Goal: Check status: Check status

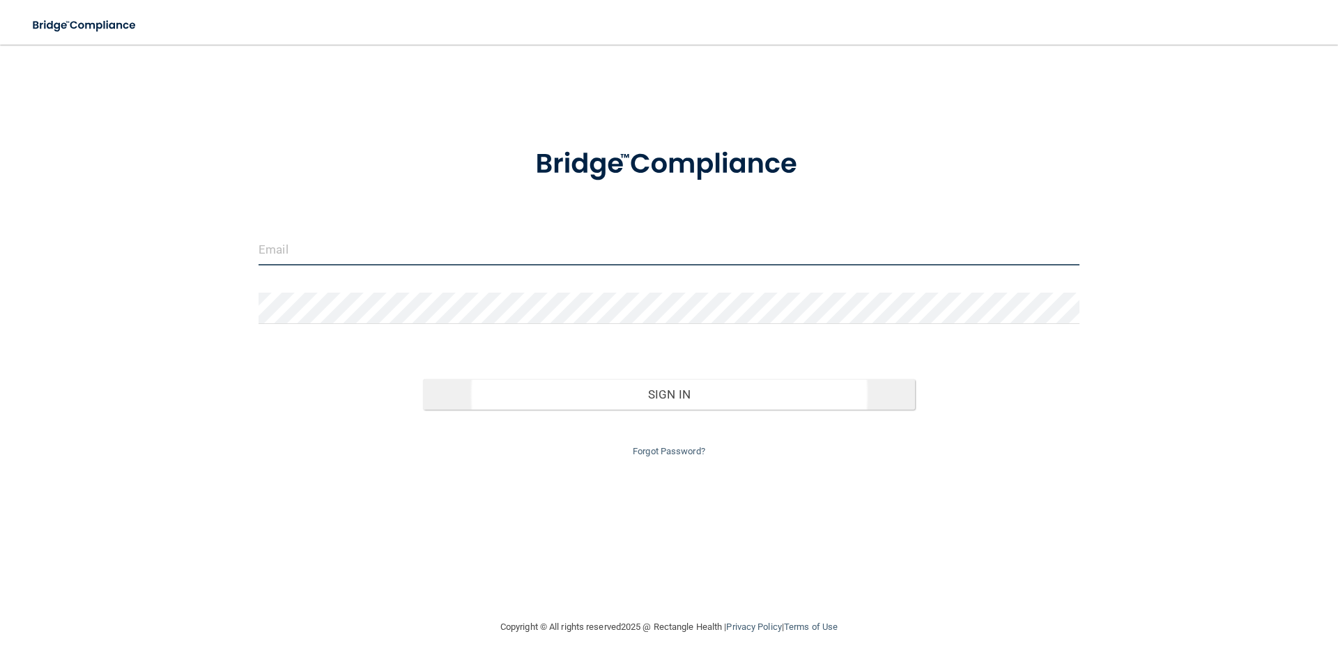
type input "[EMAIL_ADDRESS][DOMAIN_NAME]"
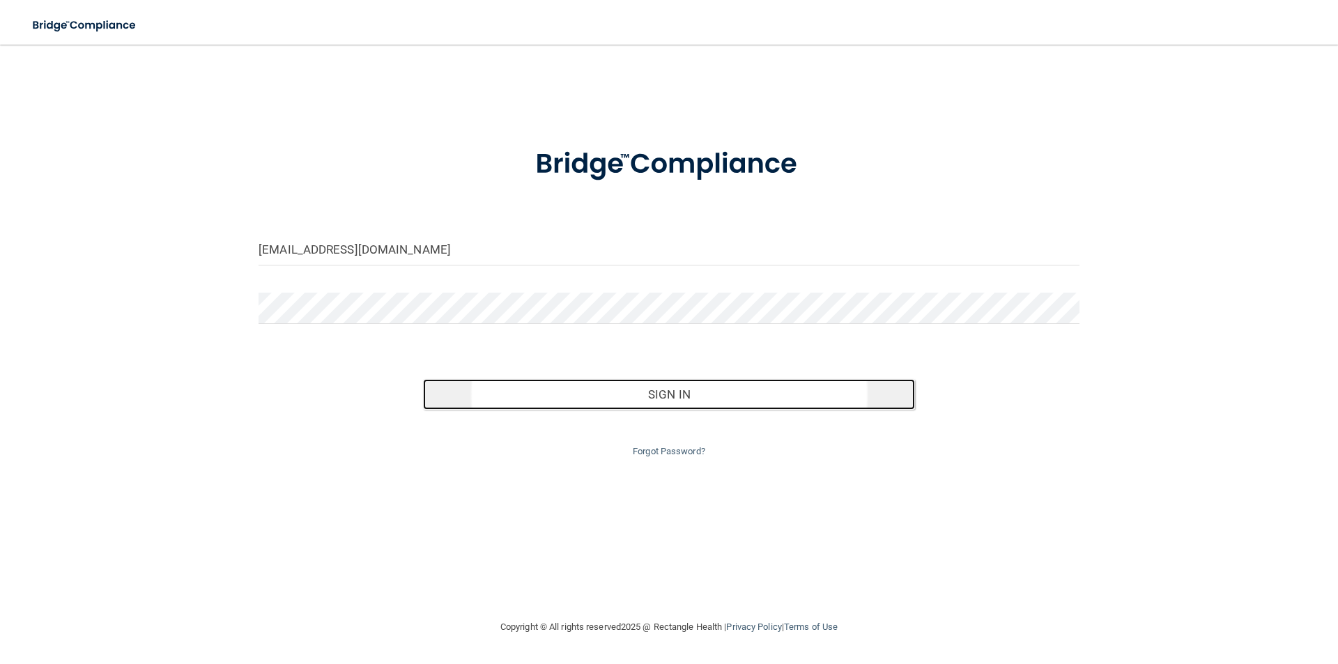
click at [656, 390] on button "Sign In" at bounding box center [669, 394] width 493 height 31
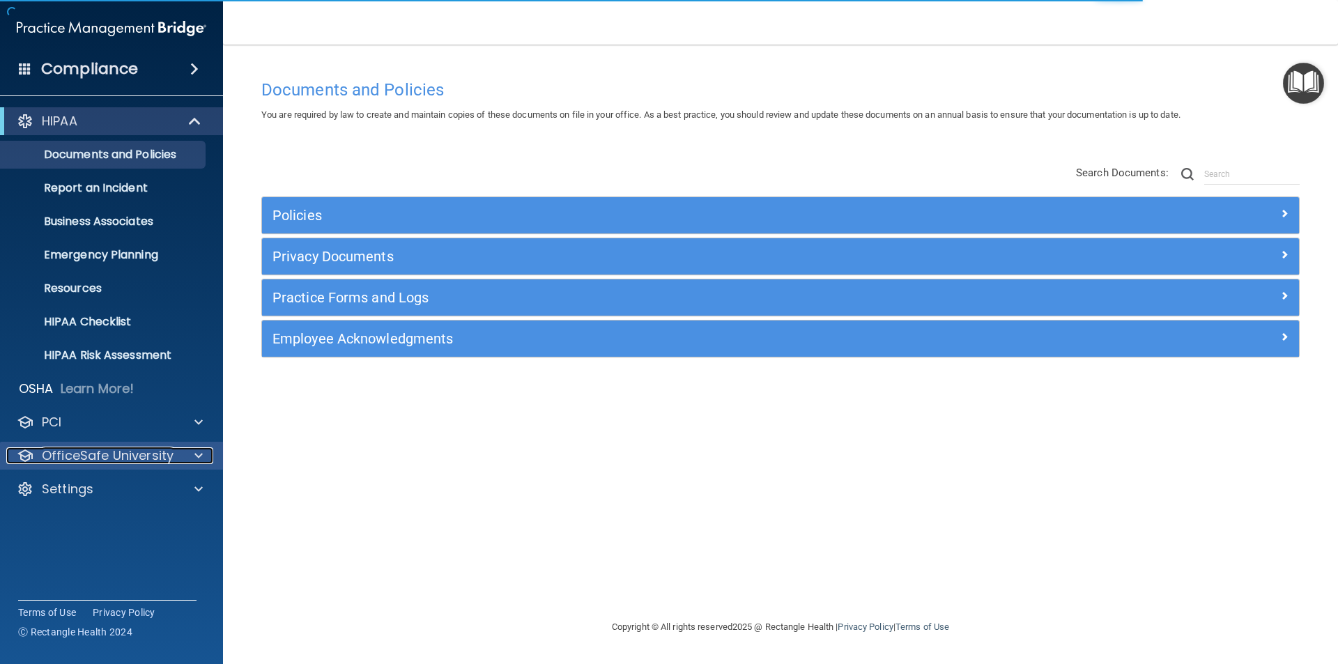
click at [109, 447] on p "OfficeSafe University" at bounding box center [108, 455] width 132 height 17
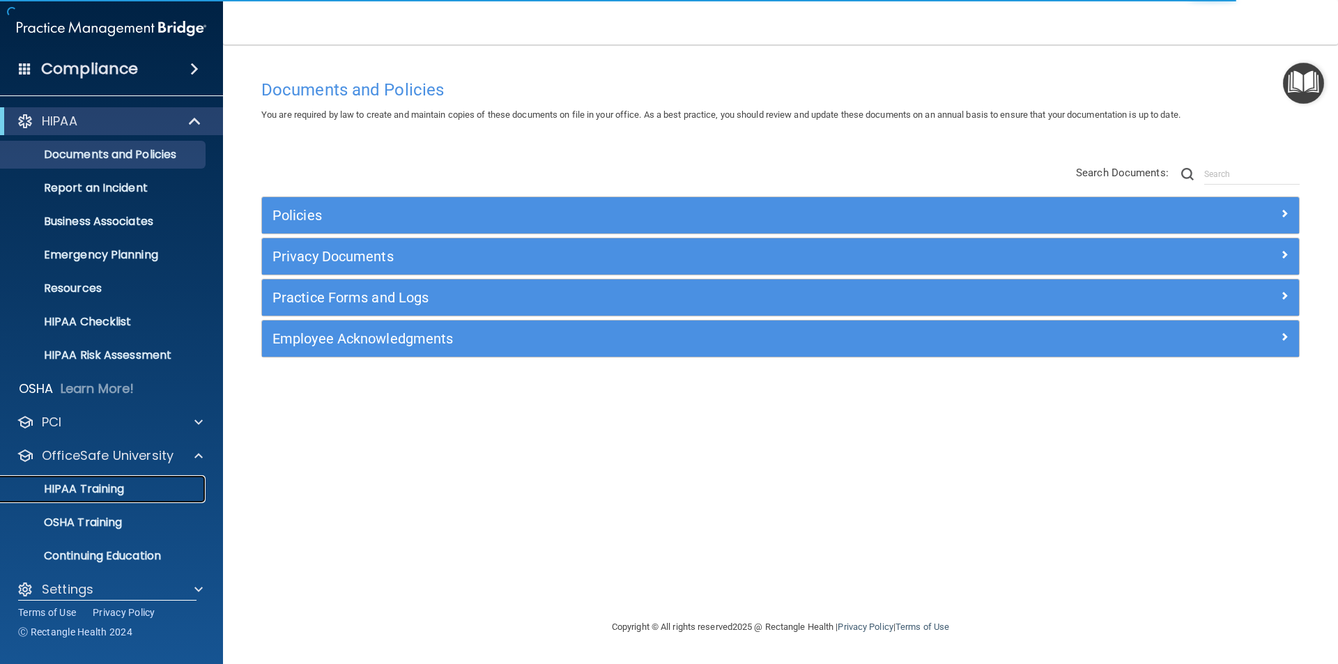
click at [99, 487] on p "HIPAA Training" at bounding box center [66, 489] width 115 height 14
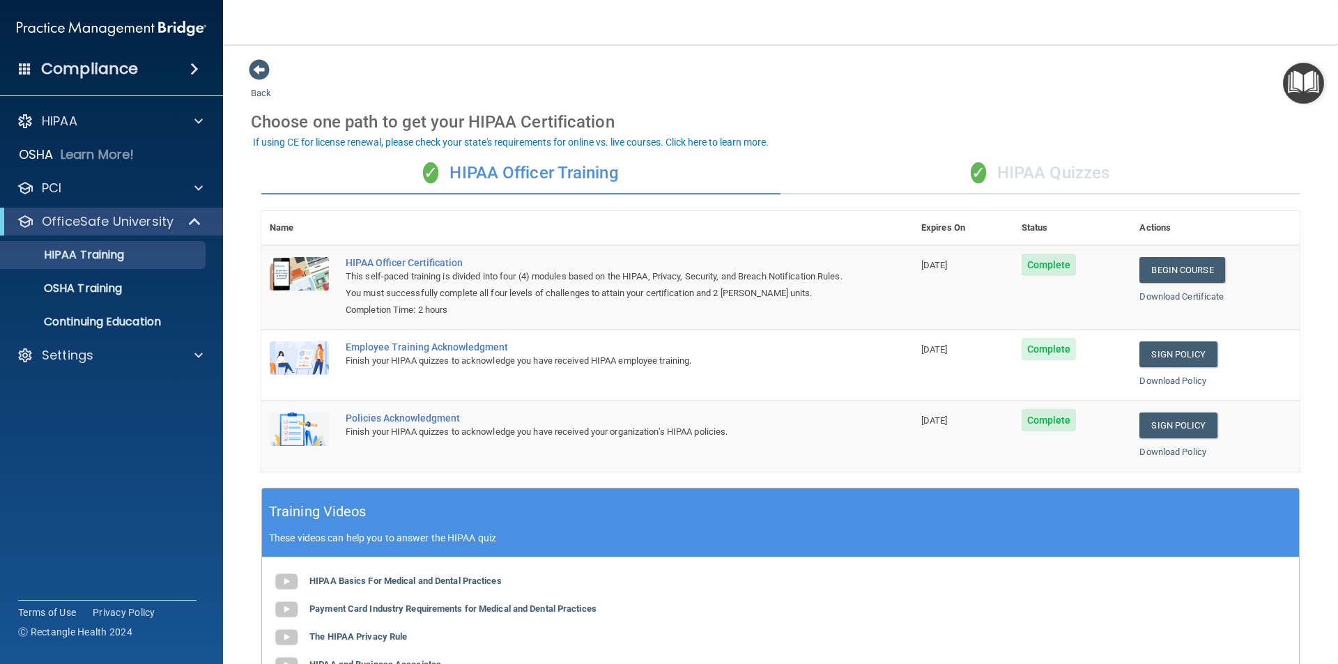
click at [1337, 19] on nav "Toggle navigation [PERSON_NAME] [EMAIL_ADDRESS][DOMAIN_NAME] Manage My Enterpri…" at bounding box center [780, 22] width 1115 height 45
click at [79, 359] on p "Settings" at bounding box center [68, 355] width 52 height 17
click at [77, 388] on p "My Account" at bounding box center [104, 389] width 190 height 14
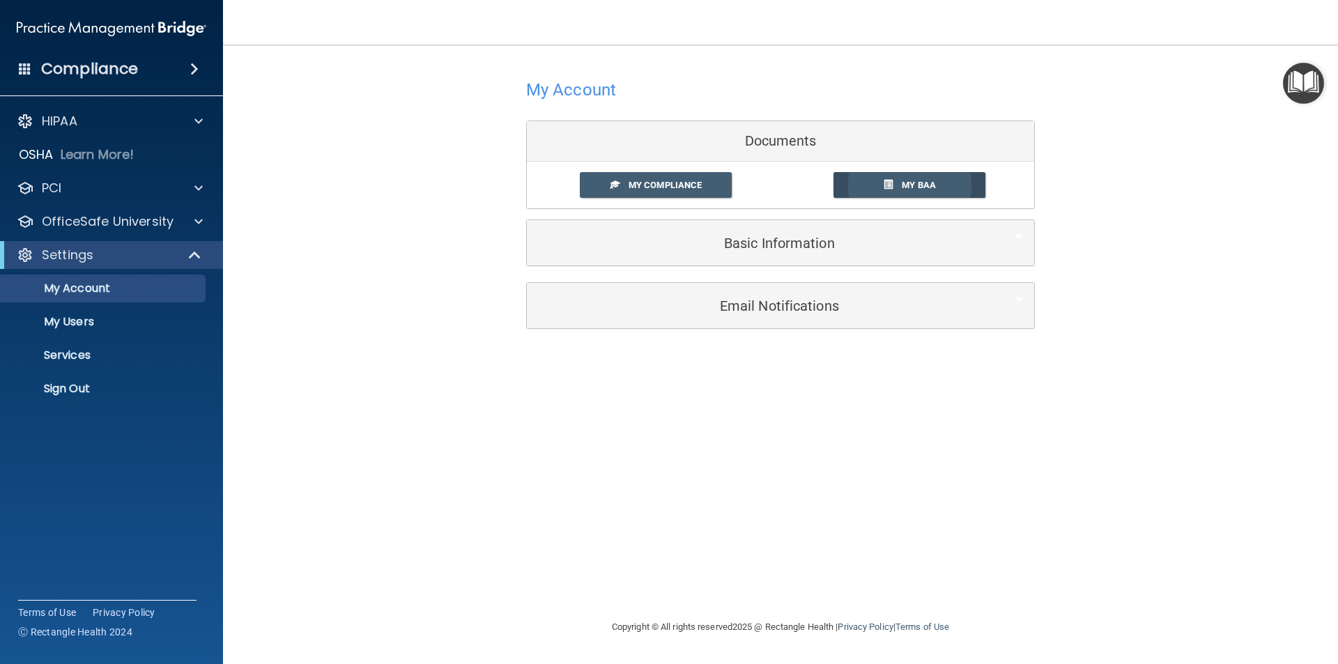
click at [886, 180] on span at bounding box center [888, 184] width 9 height 9
click at [632, 187] on span "My Compliance" at bounding box center [665, 185] width 73 height 10
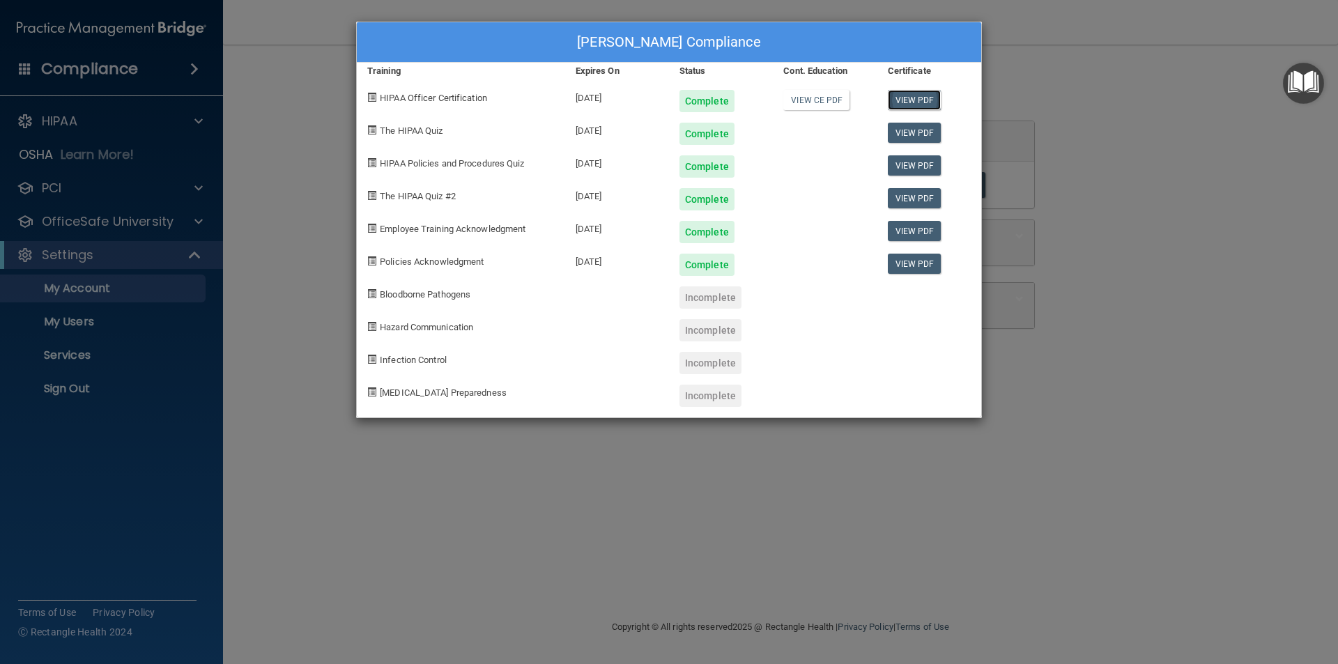
click at [911, 98] on link "View PDF" at bounding box center [915, 100] width 54 height 20
click at [263, 362] on div "[PERSON_NAME] Compliance Training Expires On Status Cont. Education Certificate…" at bounding box center [669, 332] width 1338 height 664
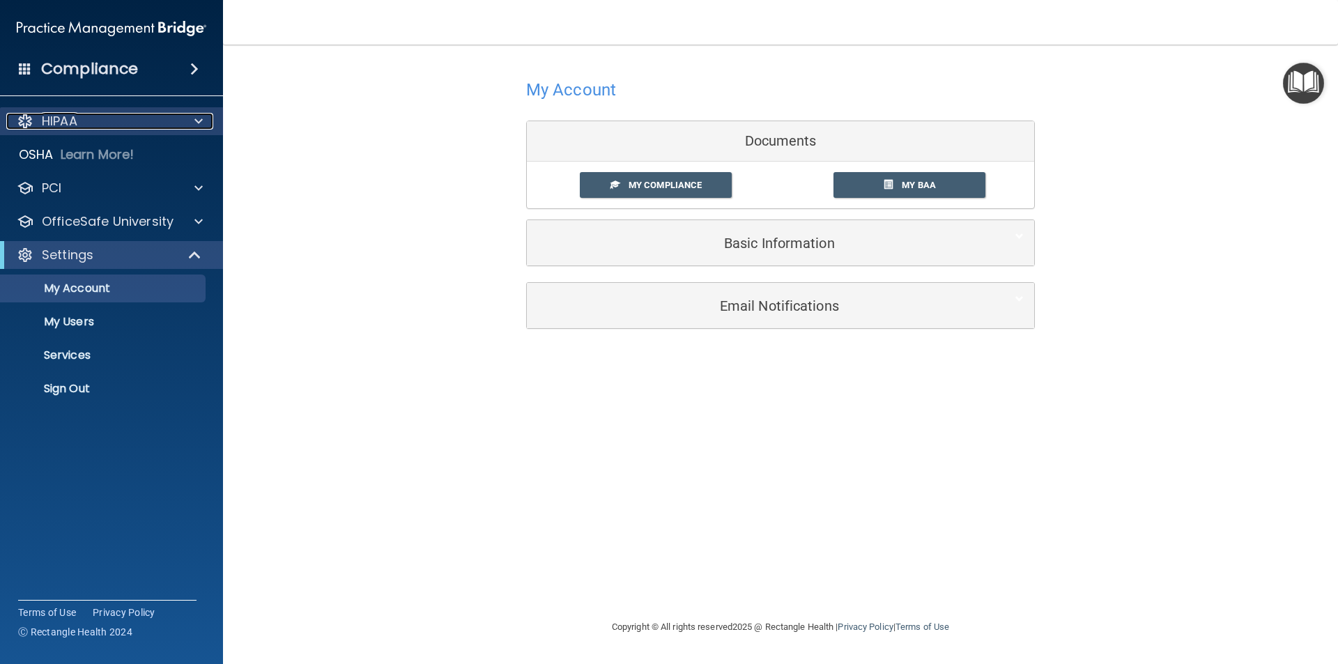
click at [75, 118] on p "HIPAA" at bounding box center [60, 121] width 36 height 17
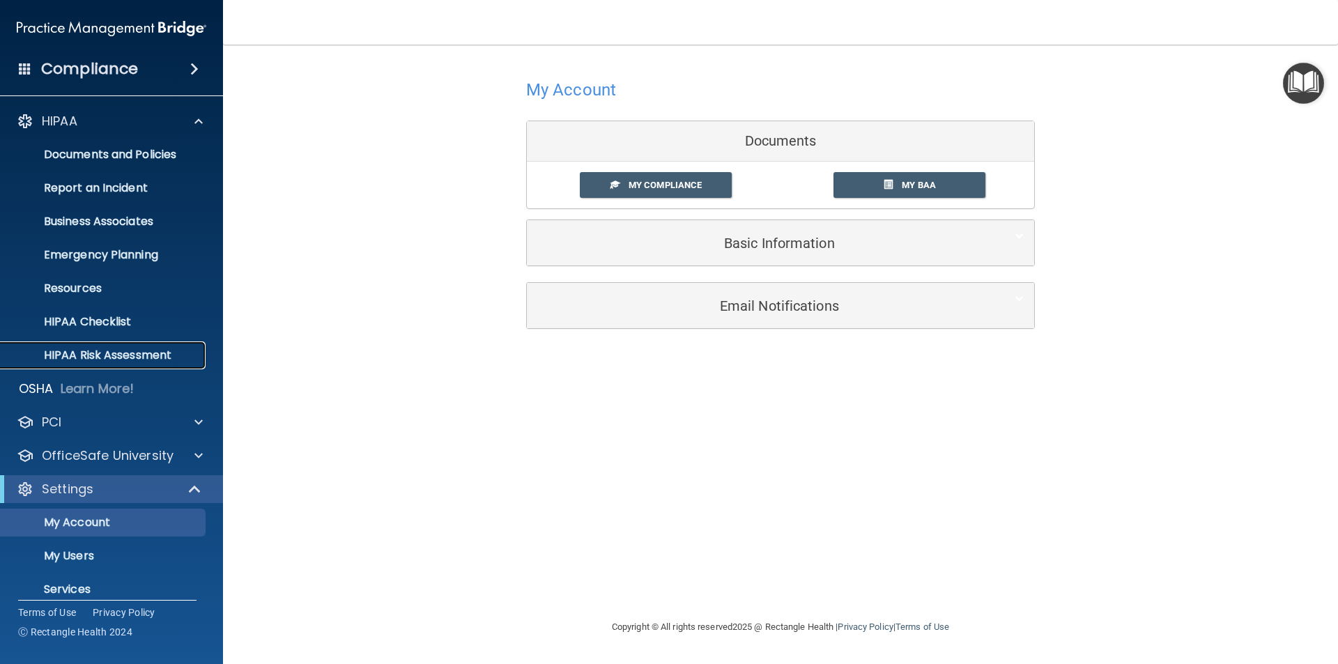
click at [128, 353] on p "HIPAA Risk Assessment" at bounding box center [104, 355] width 190 height 14
